Goal: Check status

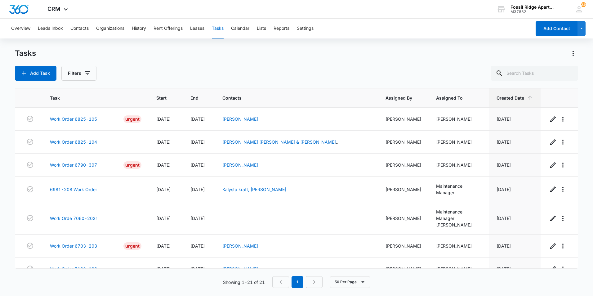
scroll to position [324, 0]
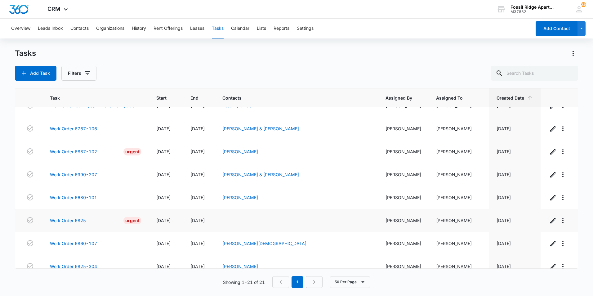
click at [152, 221] on tr "Work Order 6825 Urgent [DATE] [DATE] [PERSON_NAME] [PERSON_NAME] [DATE]" at bounding box center [296, 220] width 563 height 23
drag, startPoint x: 98, startPoint y: 217, endPoint x: 94, endPoint y: 218, distance: 4.2
click at [95, 218] on td "Work Order 6825 Urgent" at bounding box center [95, 220] width 106 height 23
click at [88, 263] on link "Work Order 6825-304" at bounding box center [73, 266] width 47 height 7
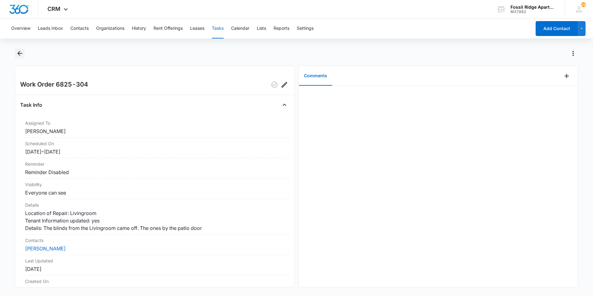
click at [16, 53] on button "Back" at bounding box center [20, 53] width 10 height 10
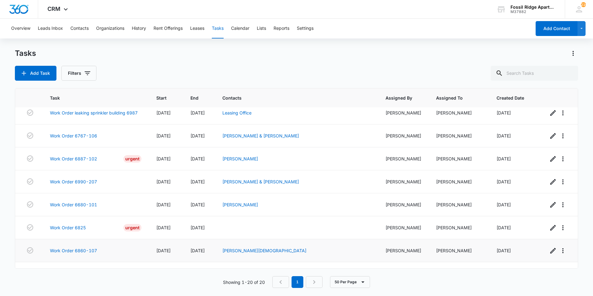
scroll to position [301, 0]
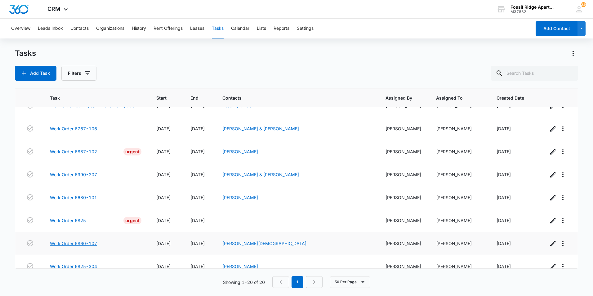
click at [79, 240] on link "Work Order 6860-107" at bounding box center [73, 243] width 47 height 7
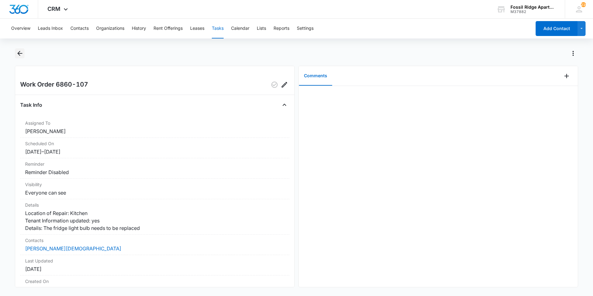
click at [22, 54] on icon "Back" at bounding box center [19, 53] width 7 height 7
